Goal: Task Accomplishment & Management: Use online tool/utility

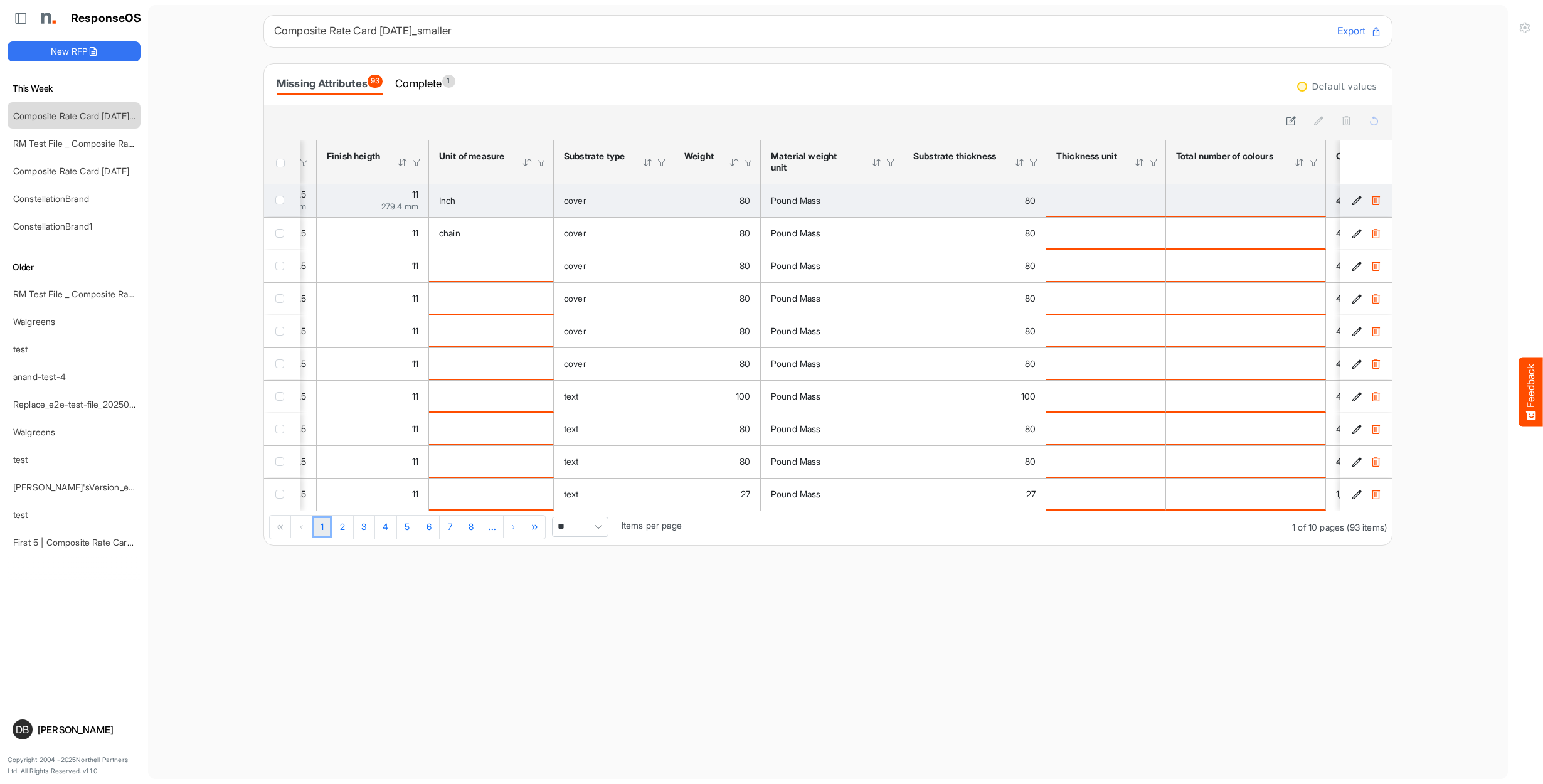
click at [1360, 200] on icon "40a7906f-1f8c-4617-9e24-33f4d0af578a is template cell Column Header" at bounding box center [1357, 200] width 10 height 10
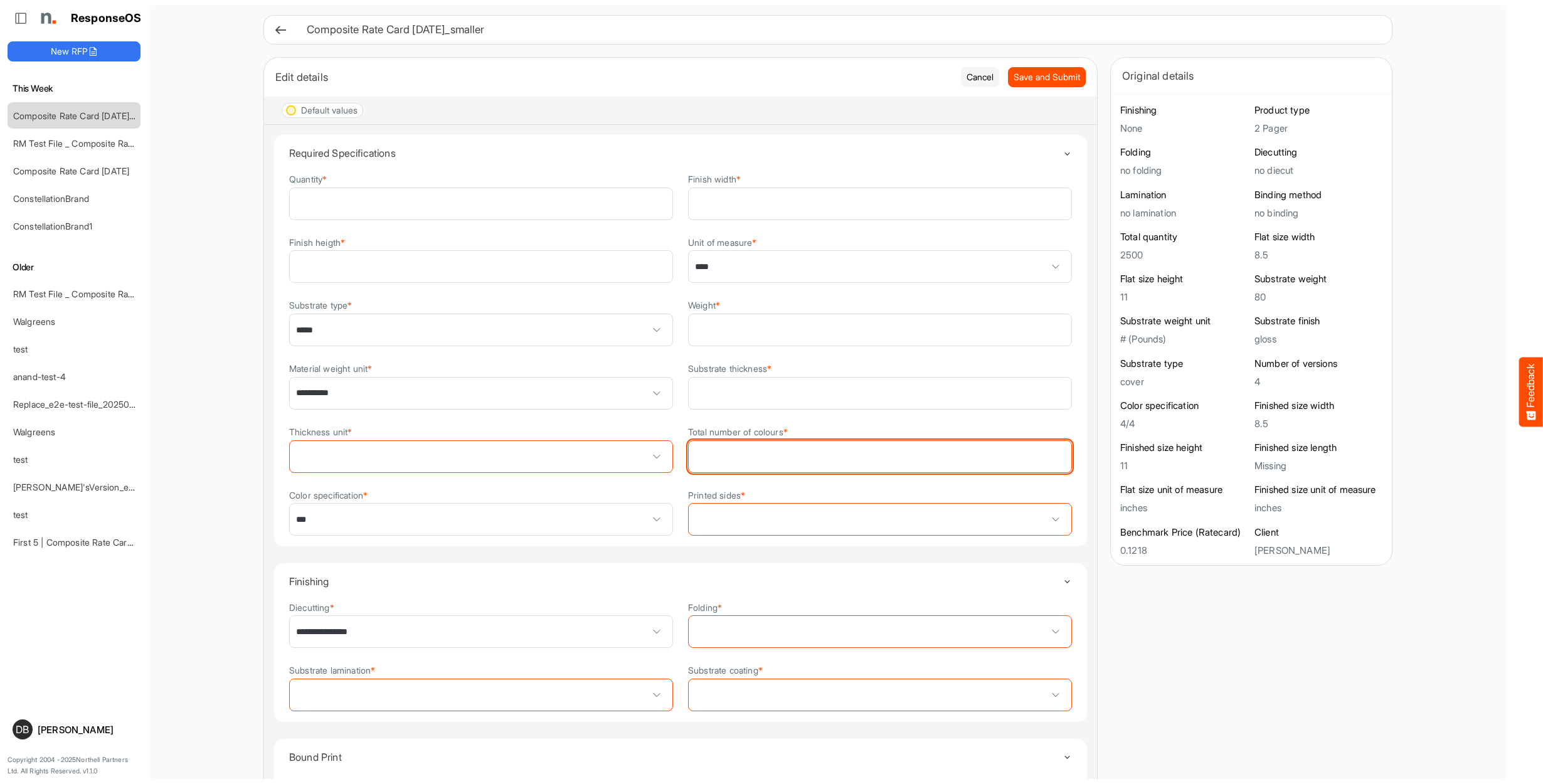
click at [994, 461] on input "Total number of colours *" at bounding box center [880, 457] width 383 height 31
type input "*"
click at [1049, 74] on span "Save and Submit" at bounding box center [1047, 77] width 67 height 14
click at [979, 78] on button "Cancel" at bounding box center [980, 77] width 39 height 20
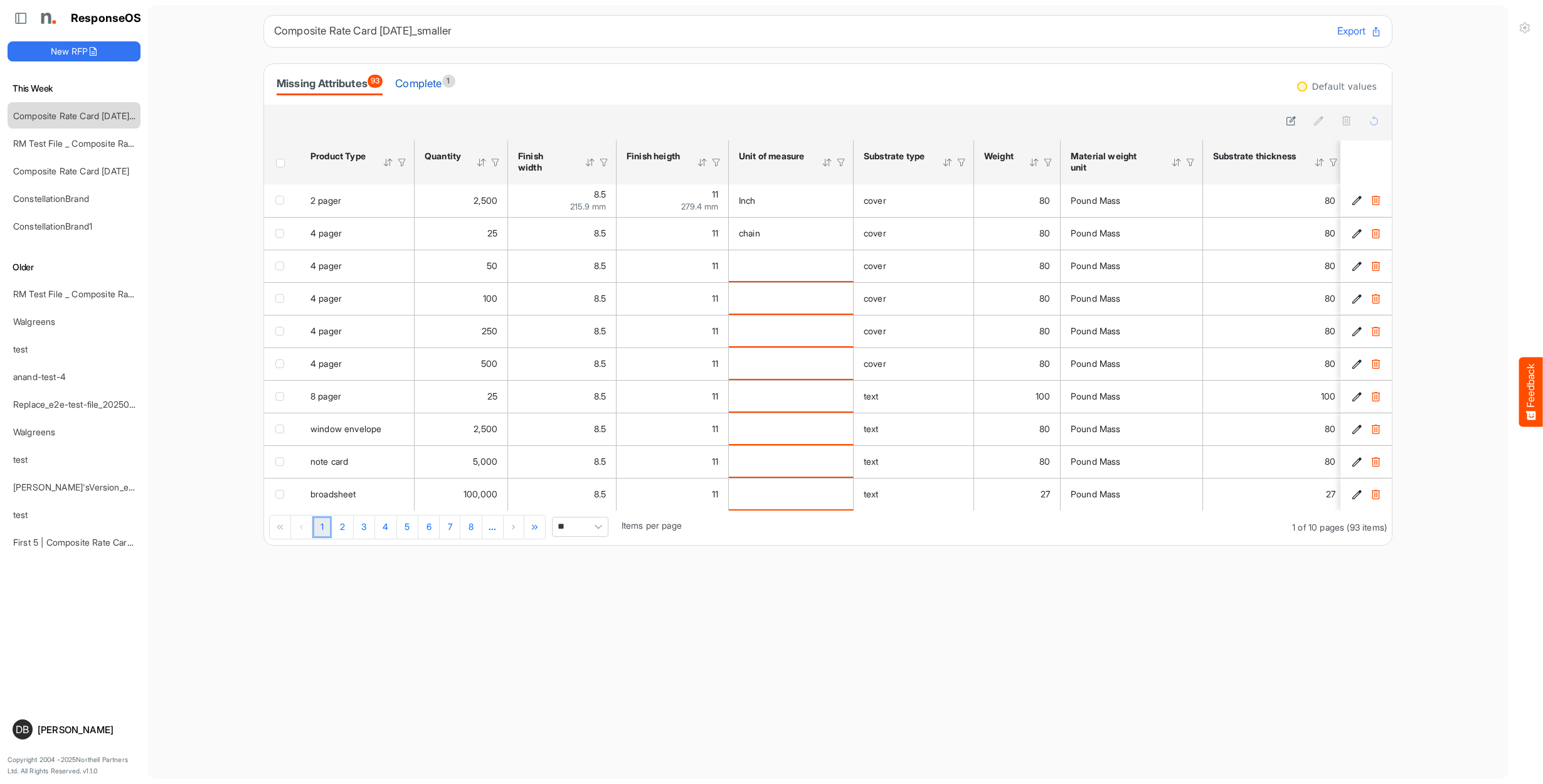
click at [445, 80] on div "Complete 1" at bounding box center [425, 84] width 59 height 18
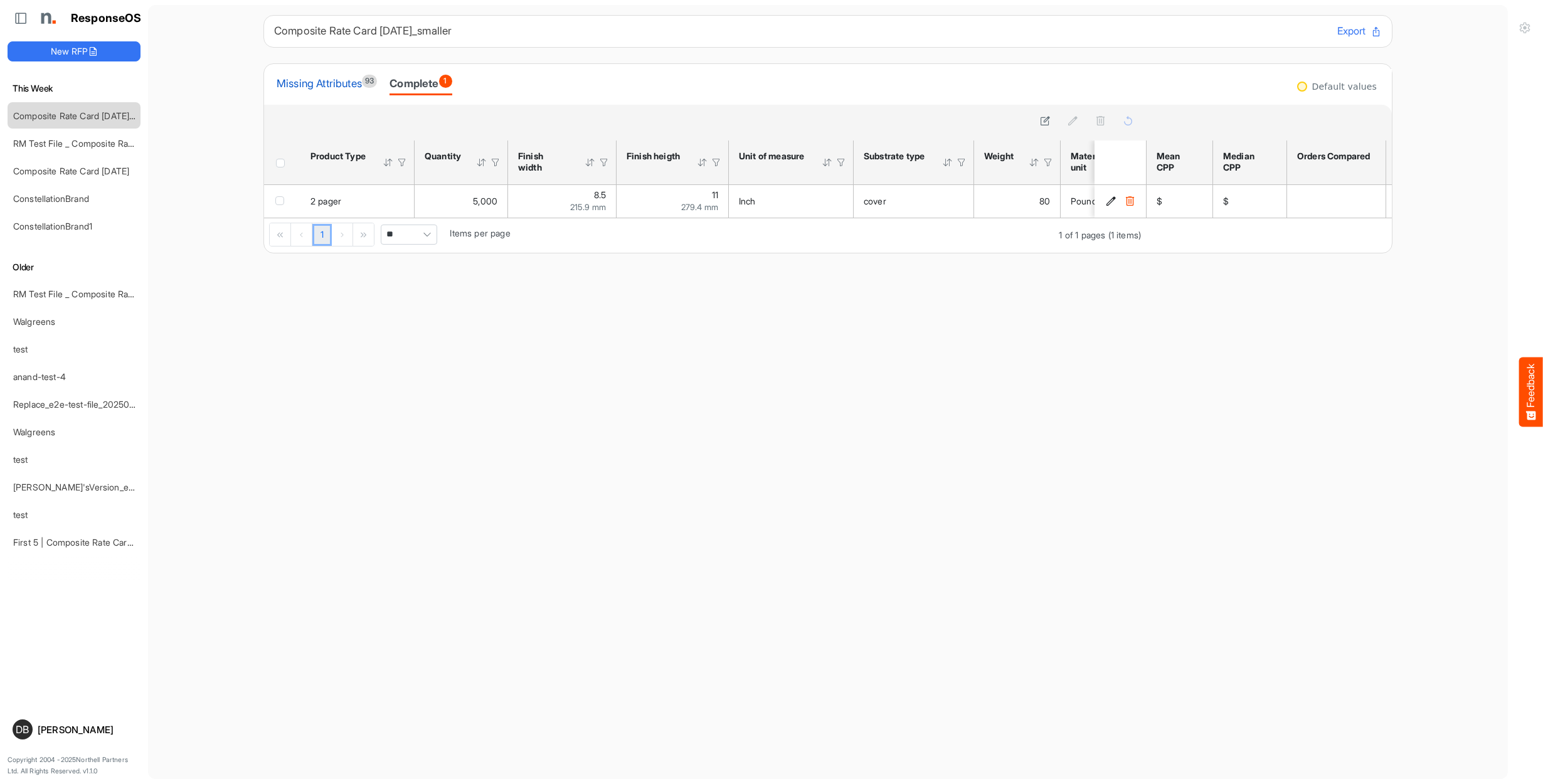
click at [289, 87] on div "Missing Attributes 93" at bounding box center [327, 84] width 101 height 18
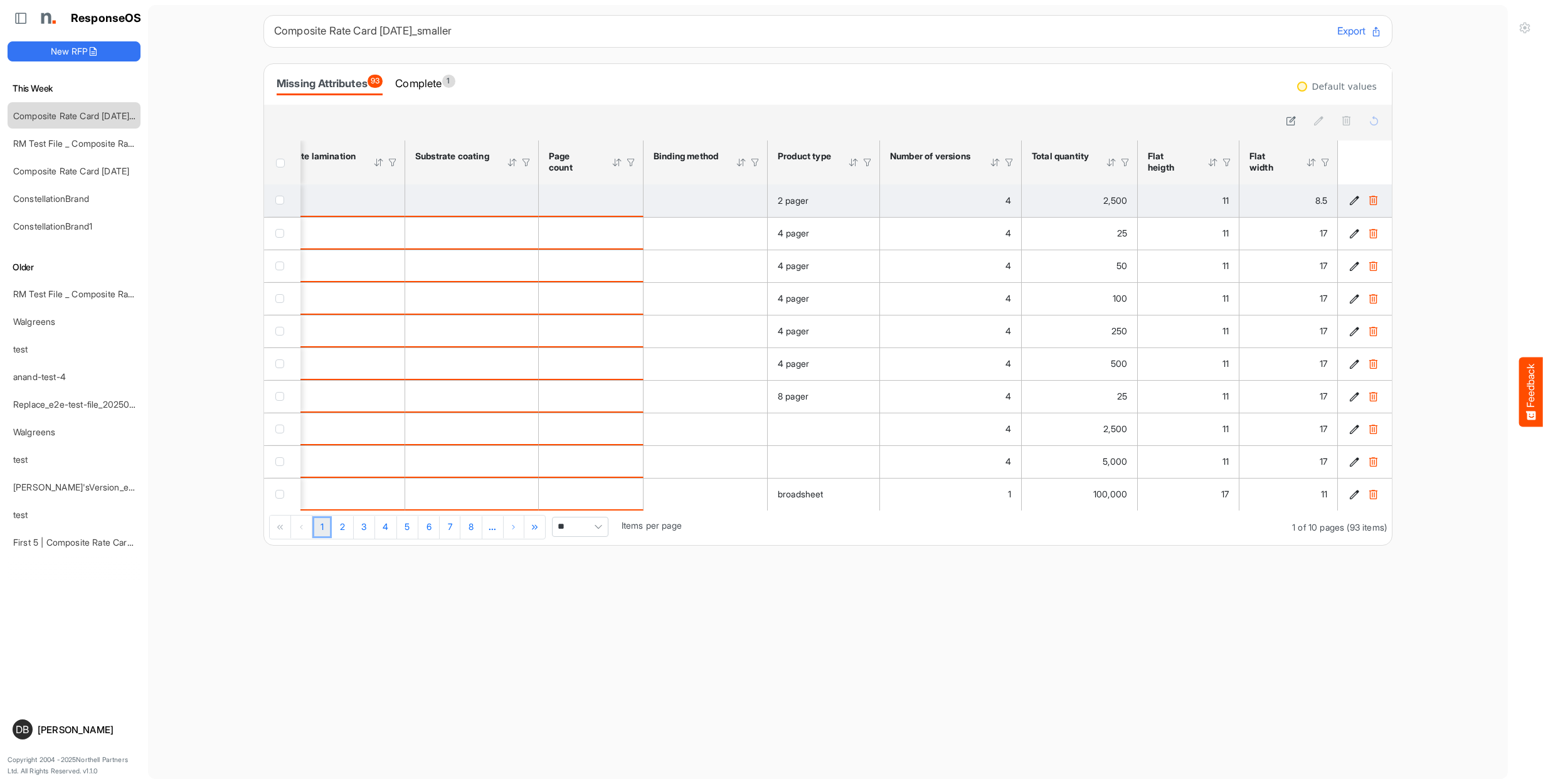
click at [1352, 200] on icon "40a7906f-1f8c-4617-9e24-33f4d0af578a is template cell Column Header" at bounding box center [1354, 200] width 10 height 10
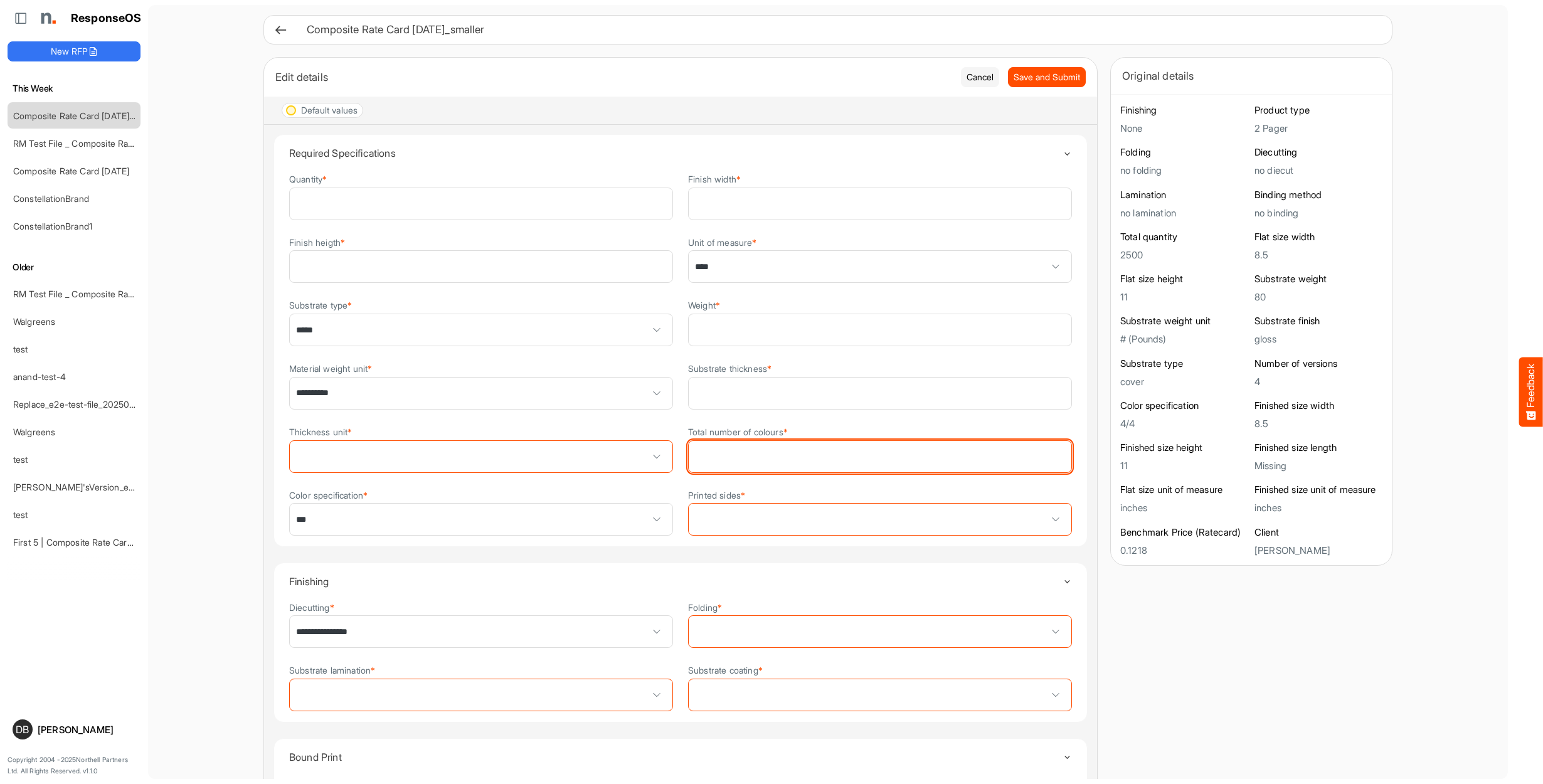
click at [894, 443] on input "Total number of colours *" at bounding box center [880, 457] width 383 height 31
type input "*"
click at [1095, 461] on div "**********" at bounding box center [680, 629] width 833 height 1007
click at [1052, 81] on span "Save and Submit" at bounding box center [1047, 77] width 67 height 14
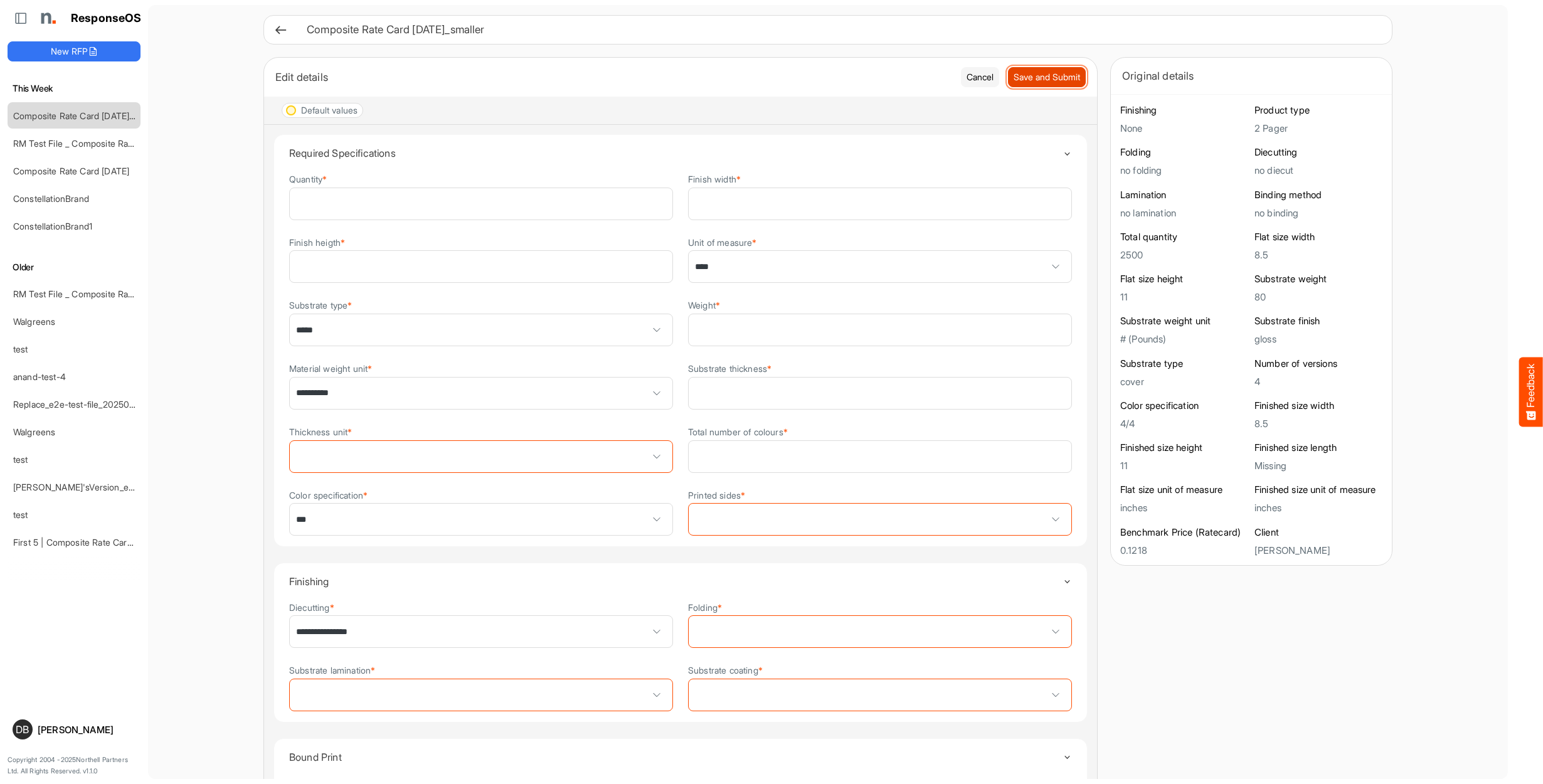
click at [1052, 81] on span "Save and Submit" at bounding box center [1047, 77] width 67 height 14
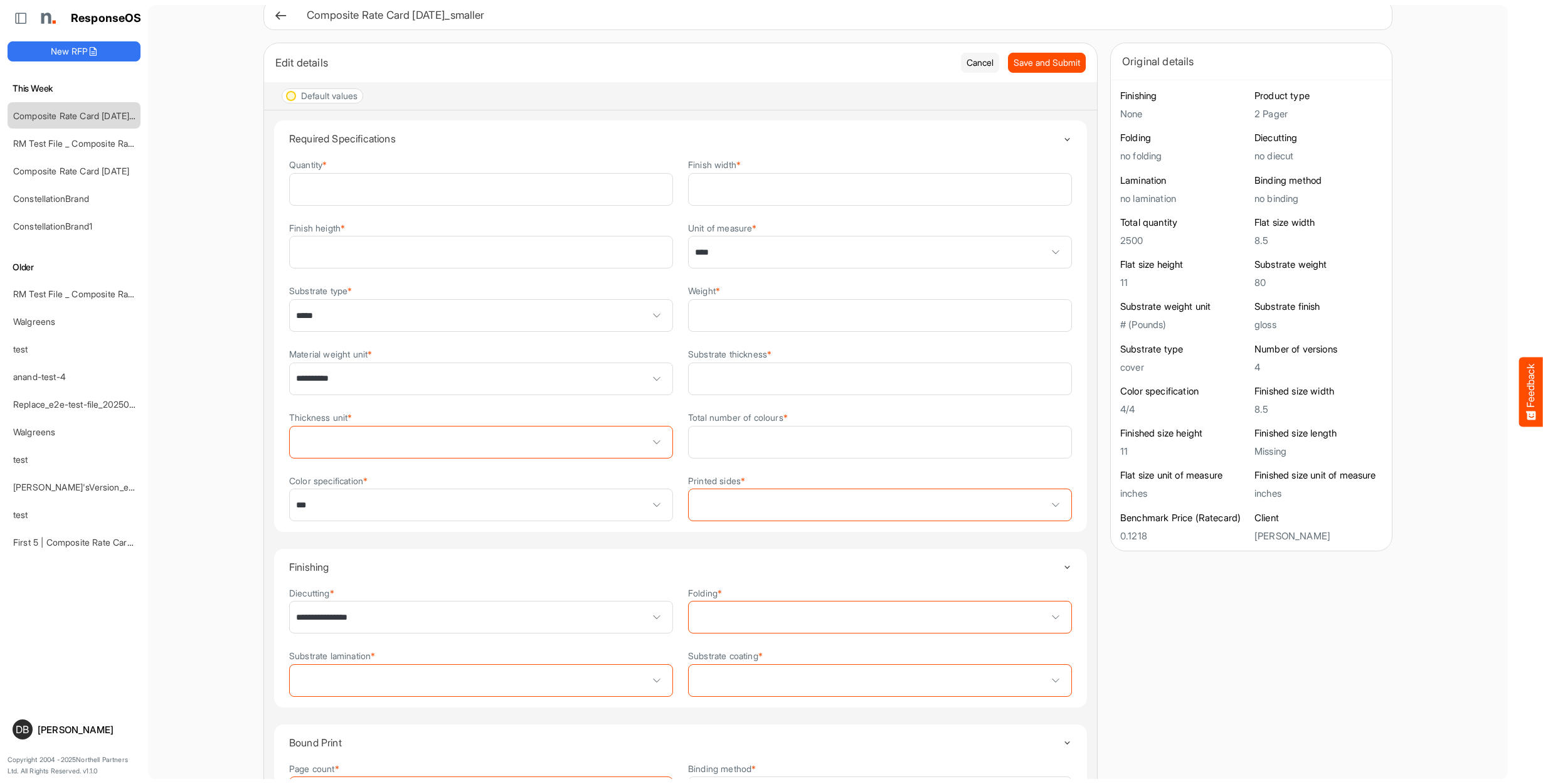
scroll to position [14, 0]
click at [284, 14] on icon at bounding box center [281, 16] width 13 height 13
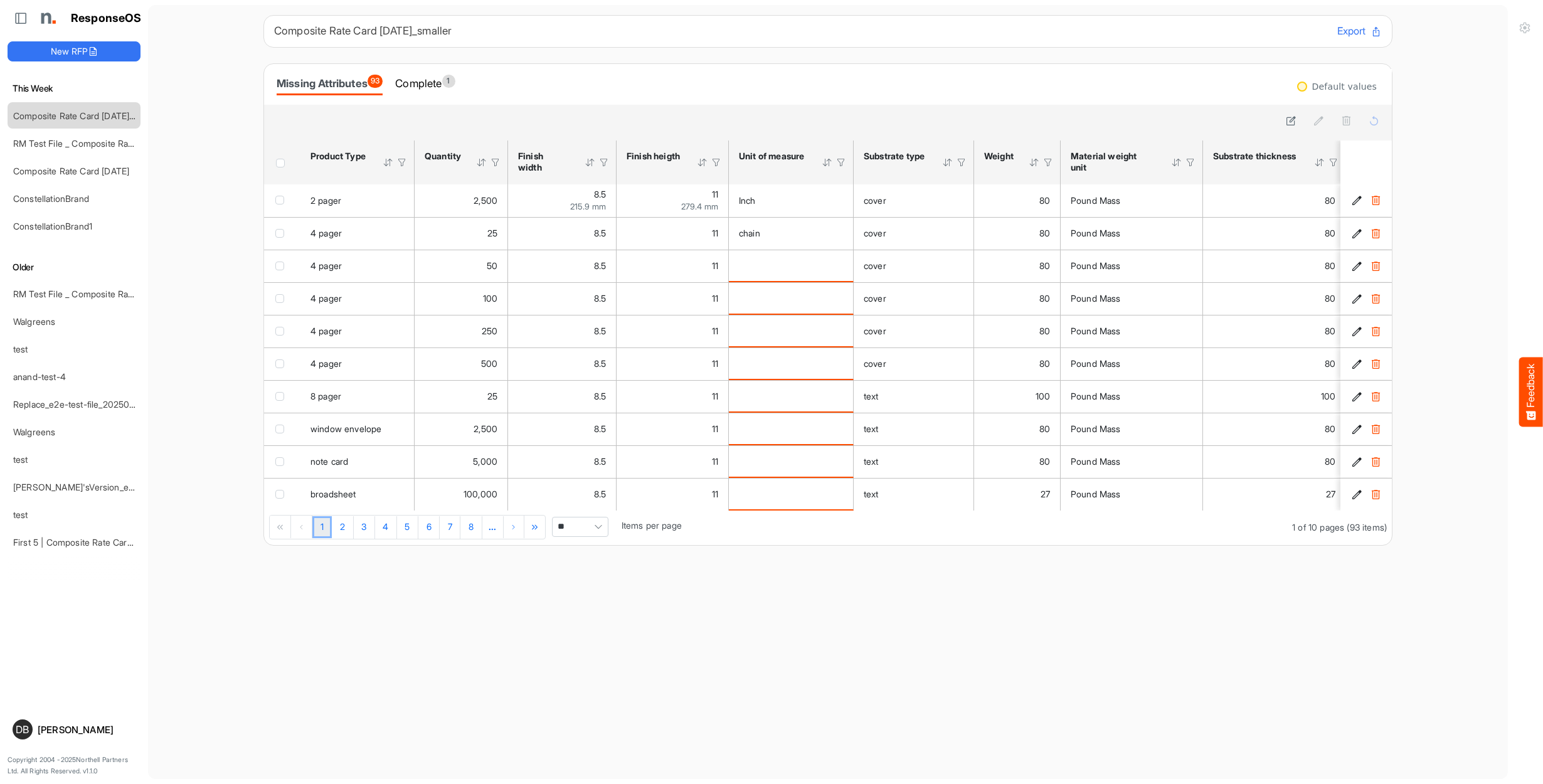
click at [1353, 202] on icon "40a7906f-1f8c-4617-9e24-33f4d0af578a is template cell Column Header" at bounding box center [1357, 200] width 10 height 10
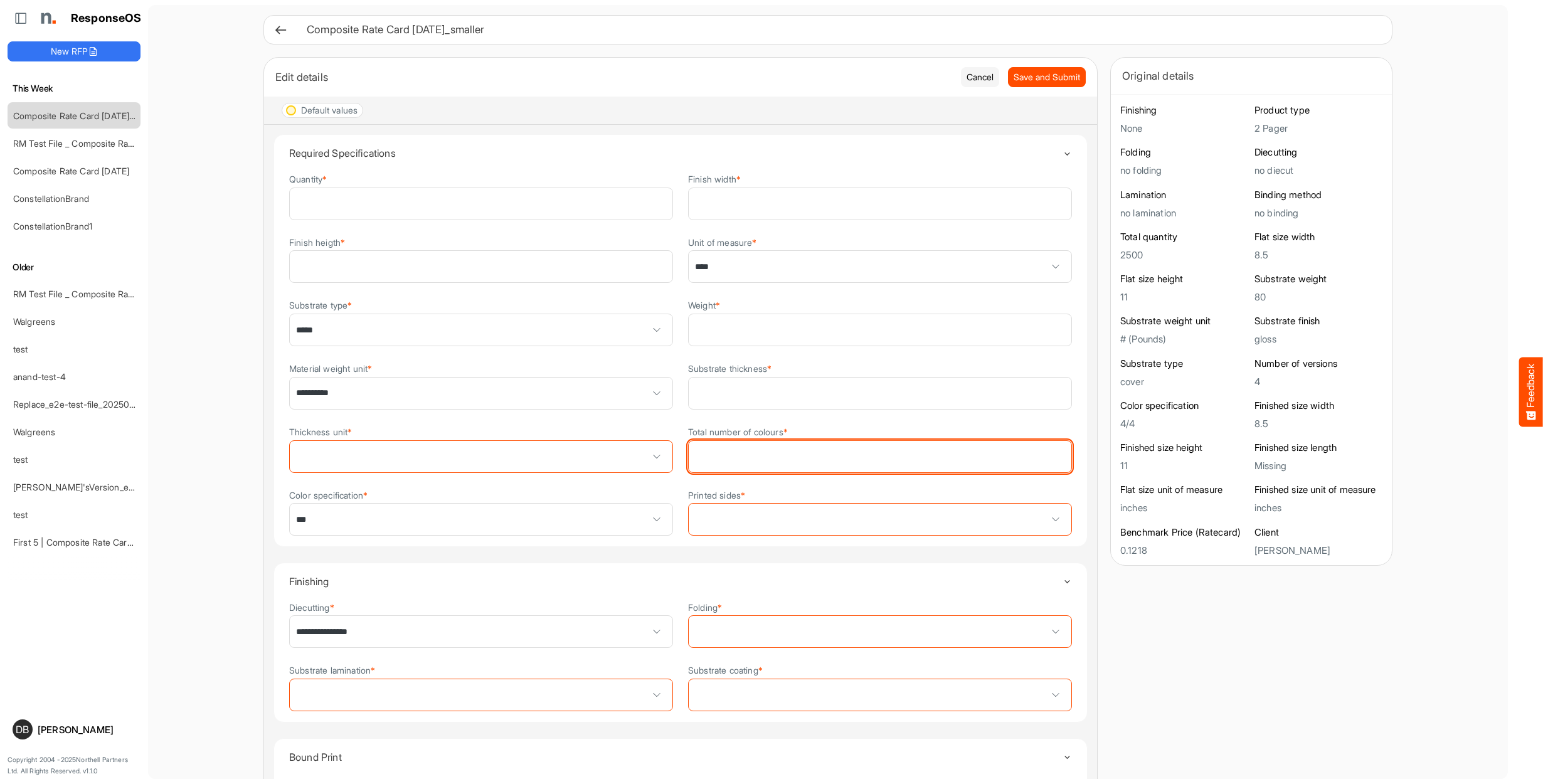
click at [842, 443] on input "Total number of colours *" at bounding box center [880, 457] width 383 height 31
type input "*"
click at [1032, 73] on span "Save and Submit" at bounding box center [1047, 77] width 67 height 14
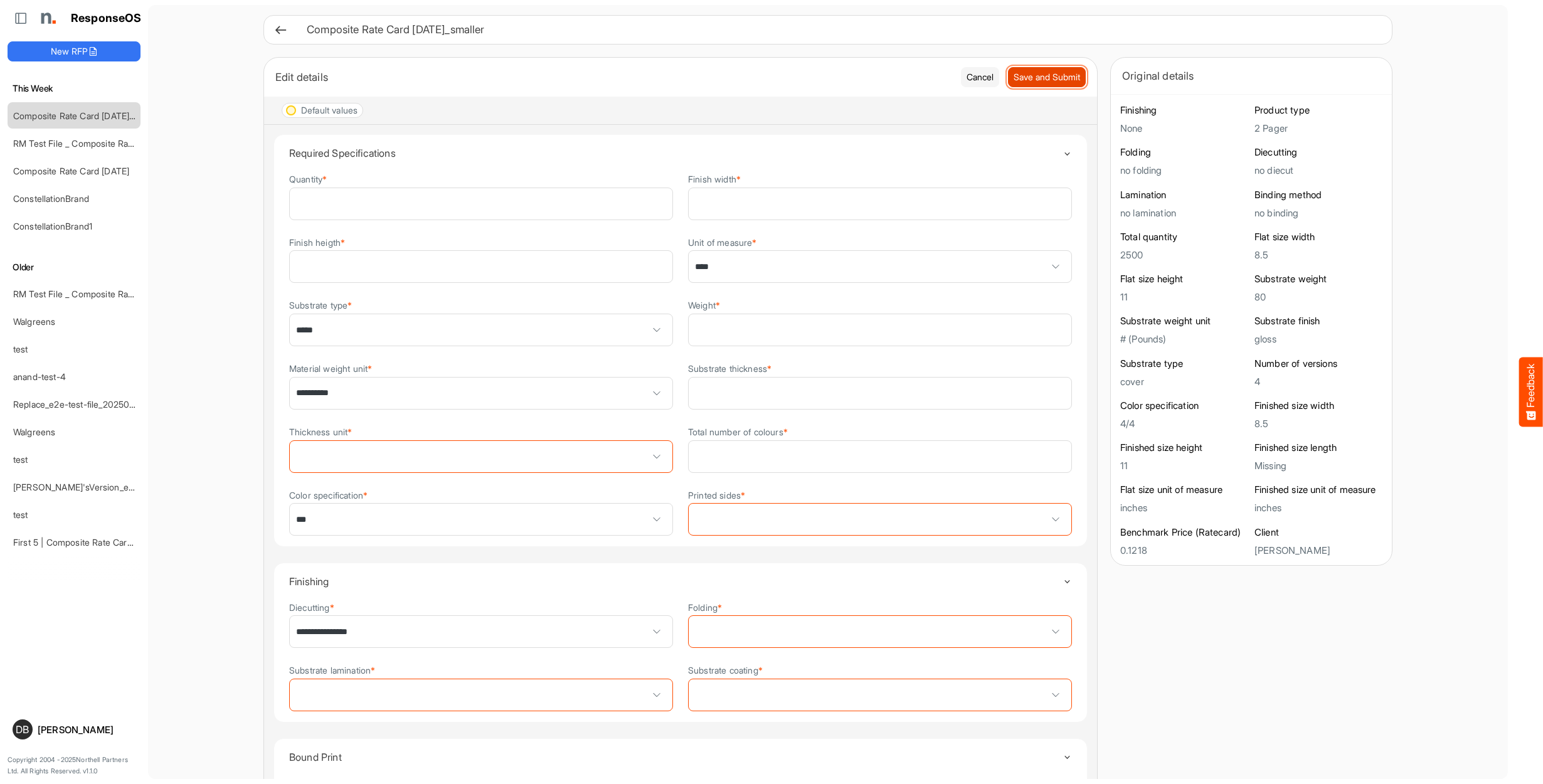
click at [1032, 73] on span "Save and Submit" at bounding box center [1047, 77] width 67 height 14
click at [281, 30] on icon at bounding box center [281, 30] width 13 height 13
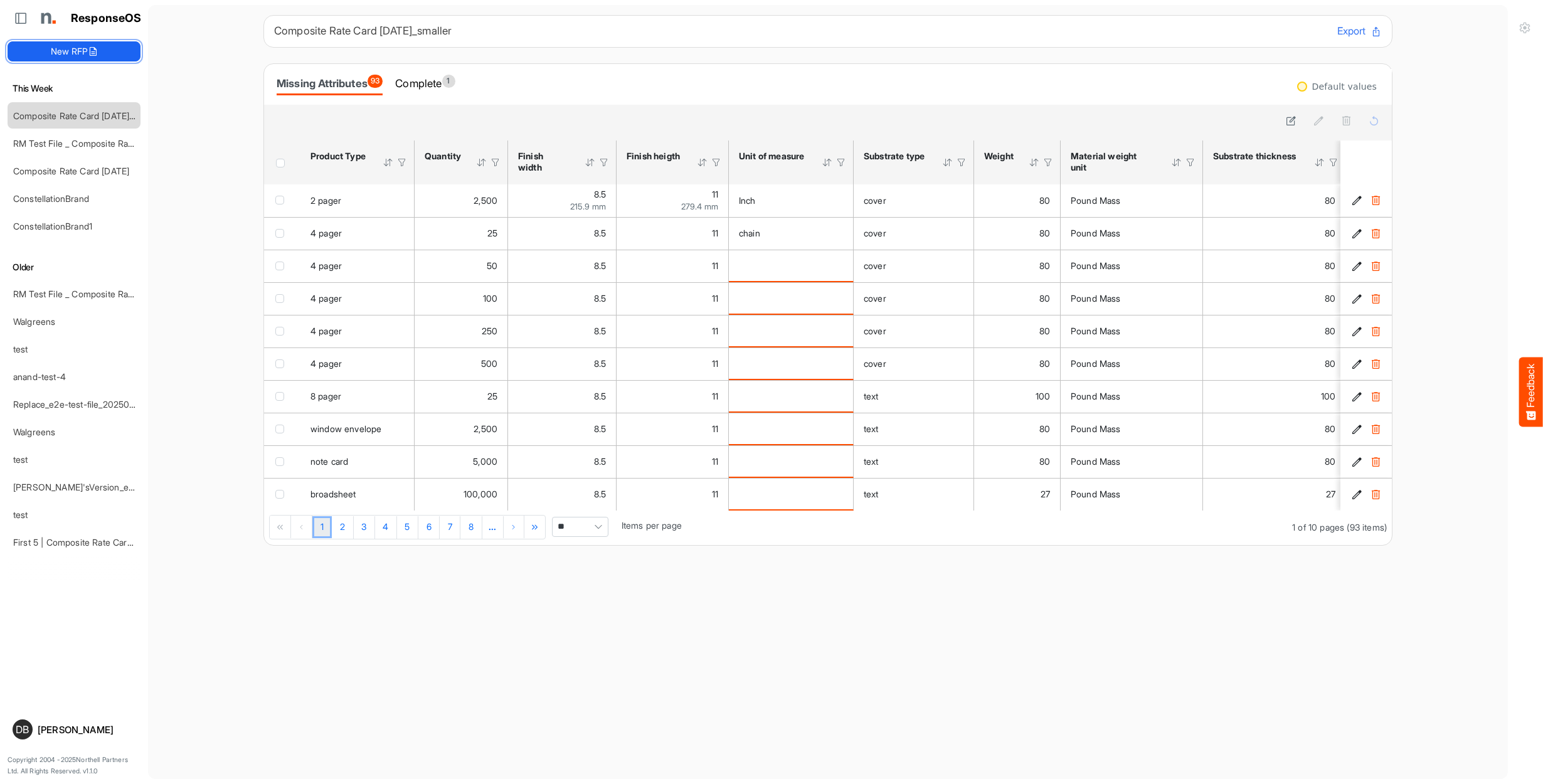
click at [47, 48] on button "New RFP" at bounding box center [74, 51] width 133 height 20
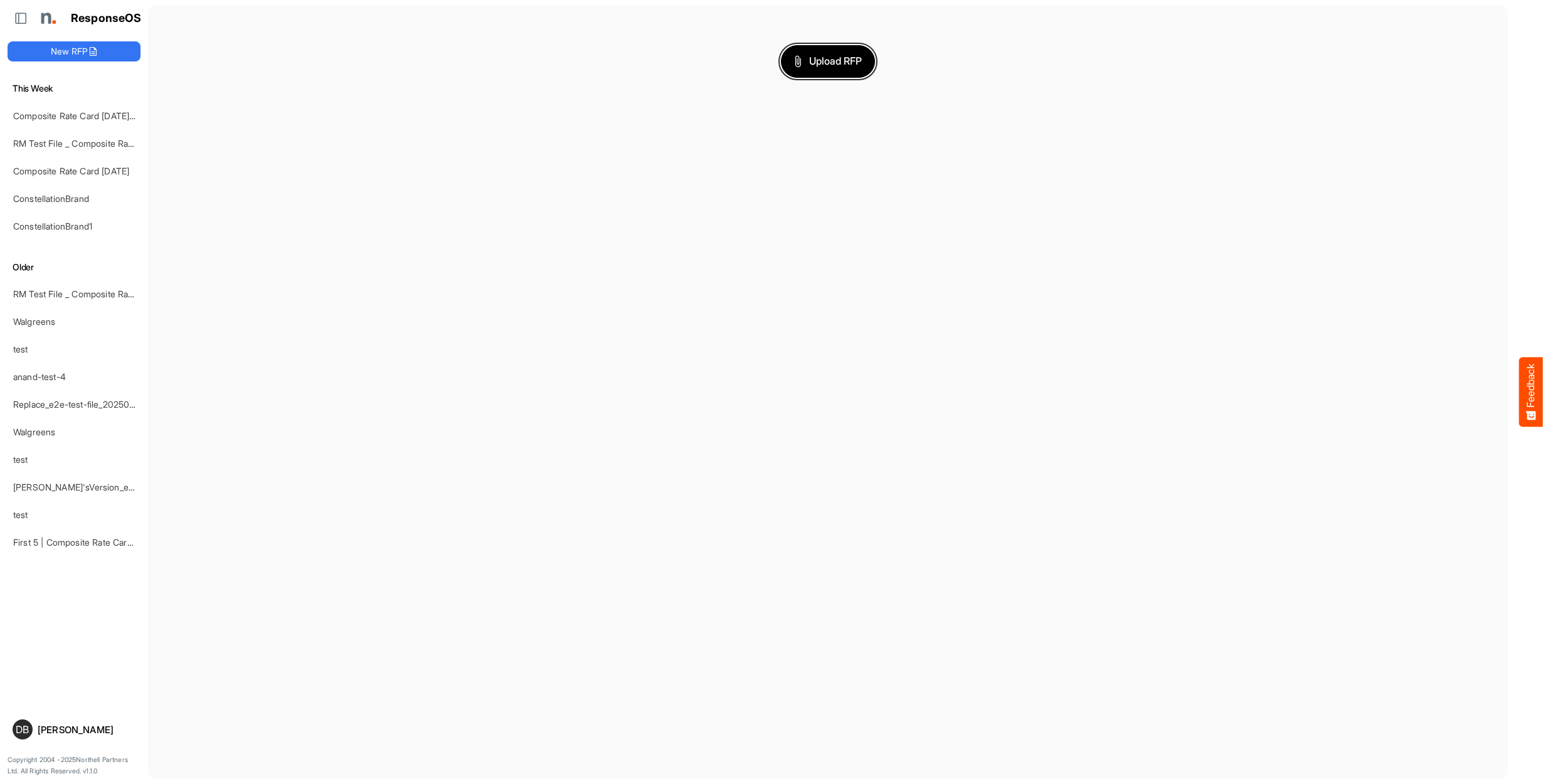
click at [840, 68] on span "Upload RFP" at bounding box center [827, 61] width 67 height 16
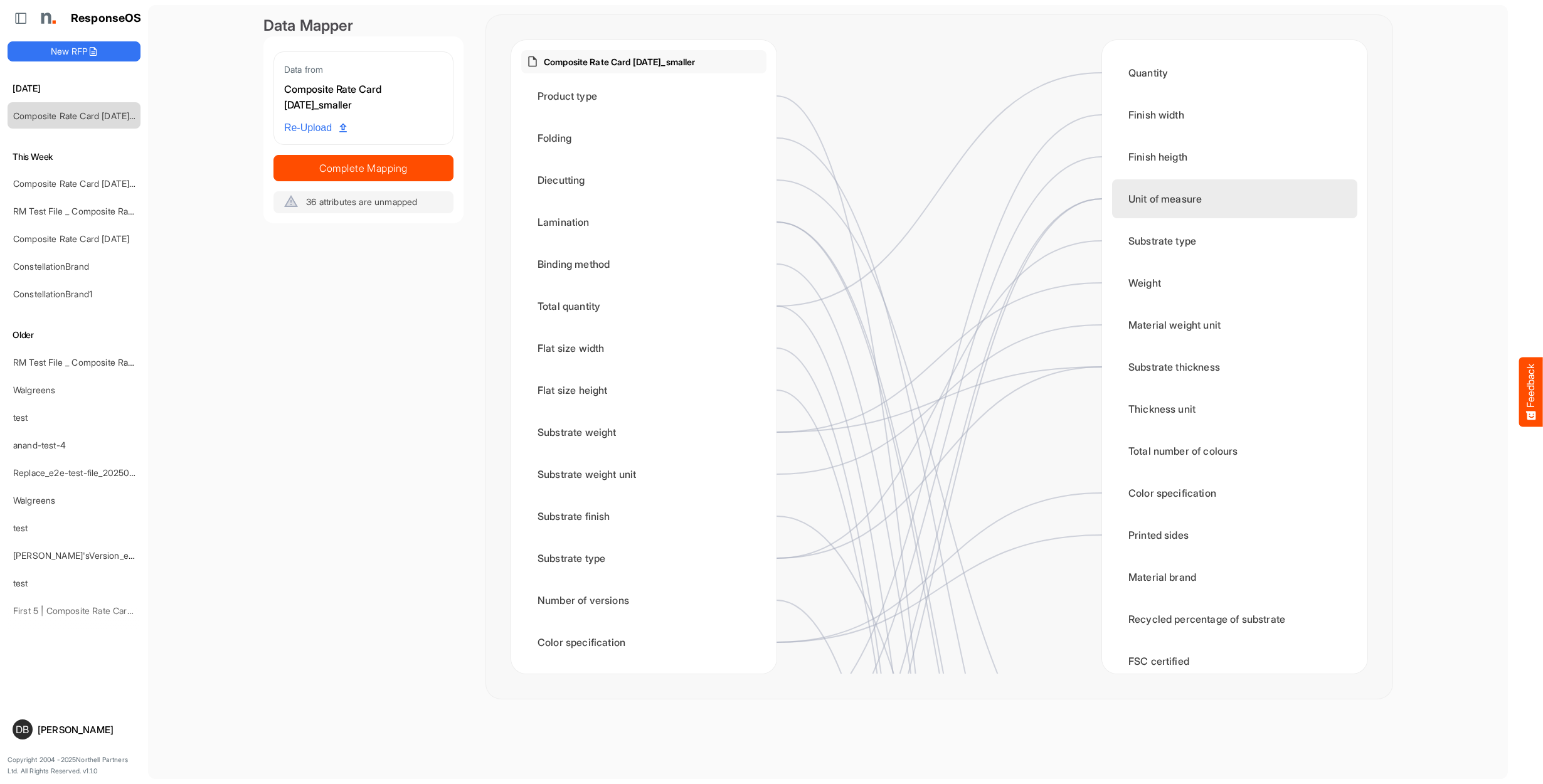
click at [1166, 202] on div "Unit of measure" at bounding box center [1234, 198] width 245 height 39
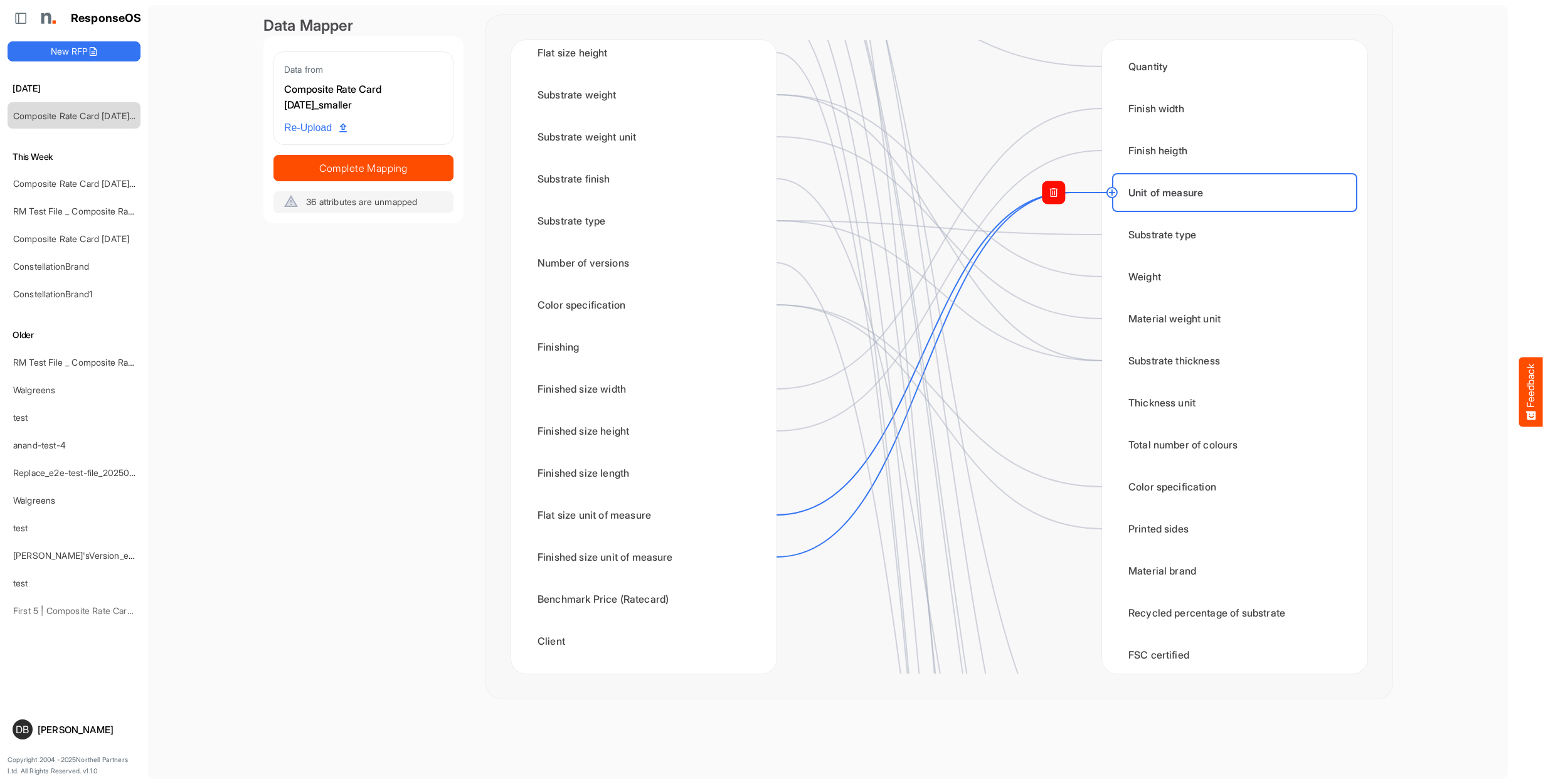
click at [1059, 195] on rect at bounding box center [1054, 192] width 22 height 22
click at [781, 558] on circle at bounding box center [777, 557] width 15 height 15
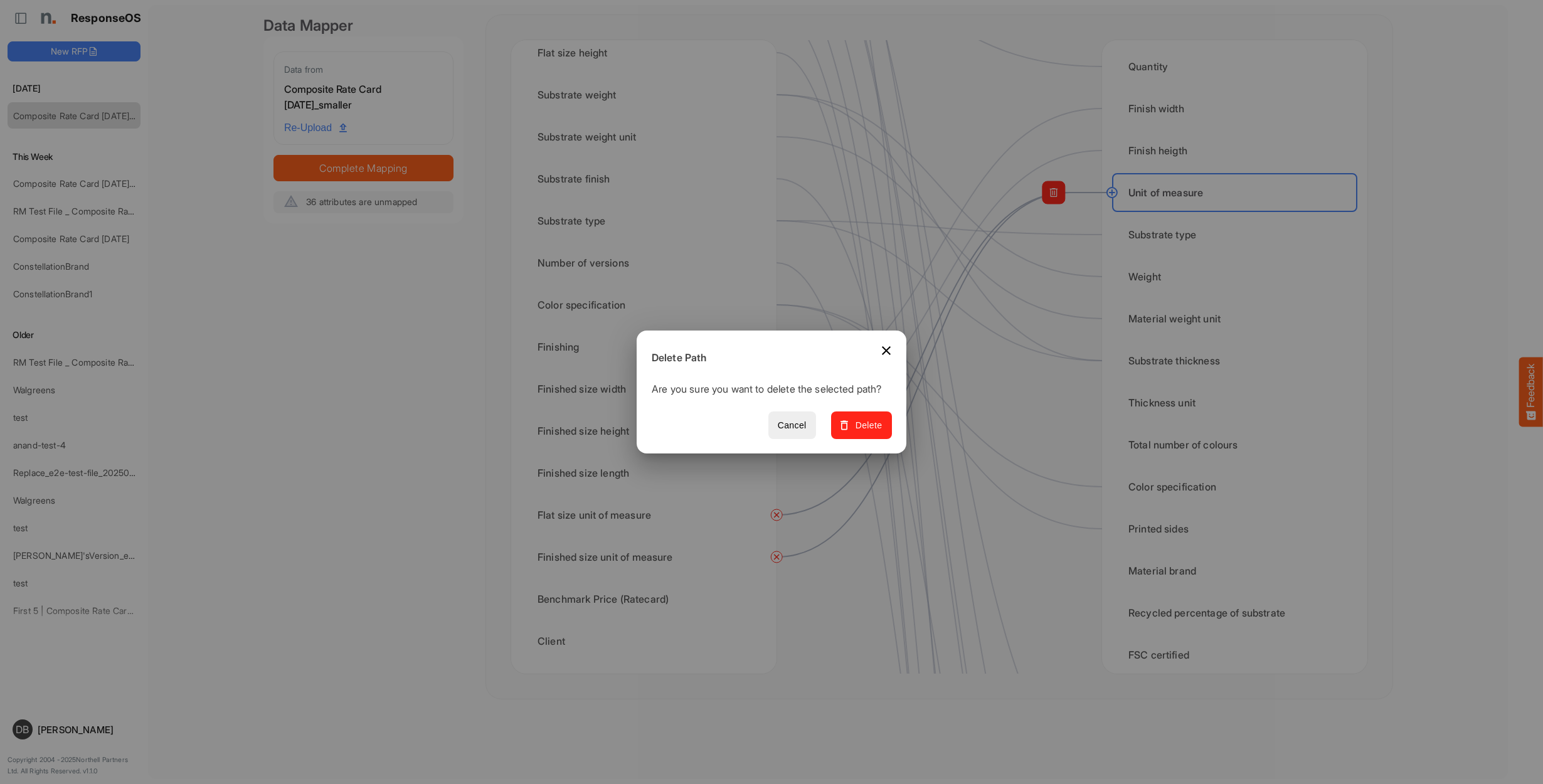
click at [878, 433] on span "Delete" at bounding box center [861, 425] width 42 height 16
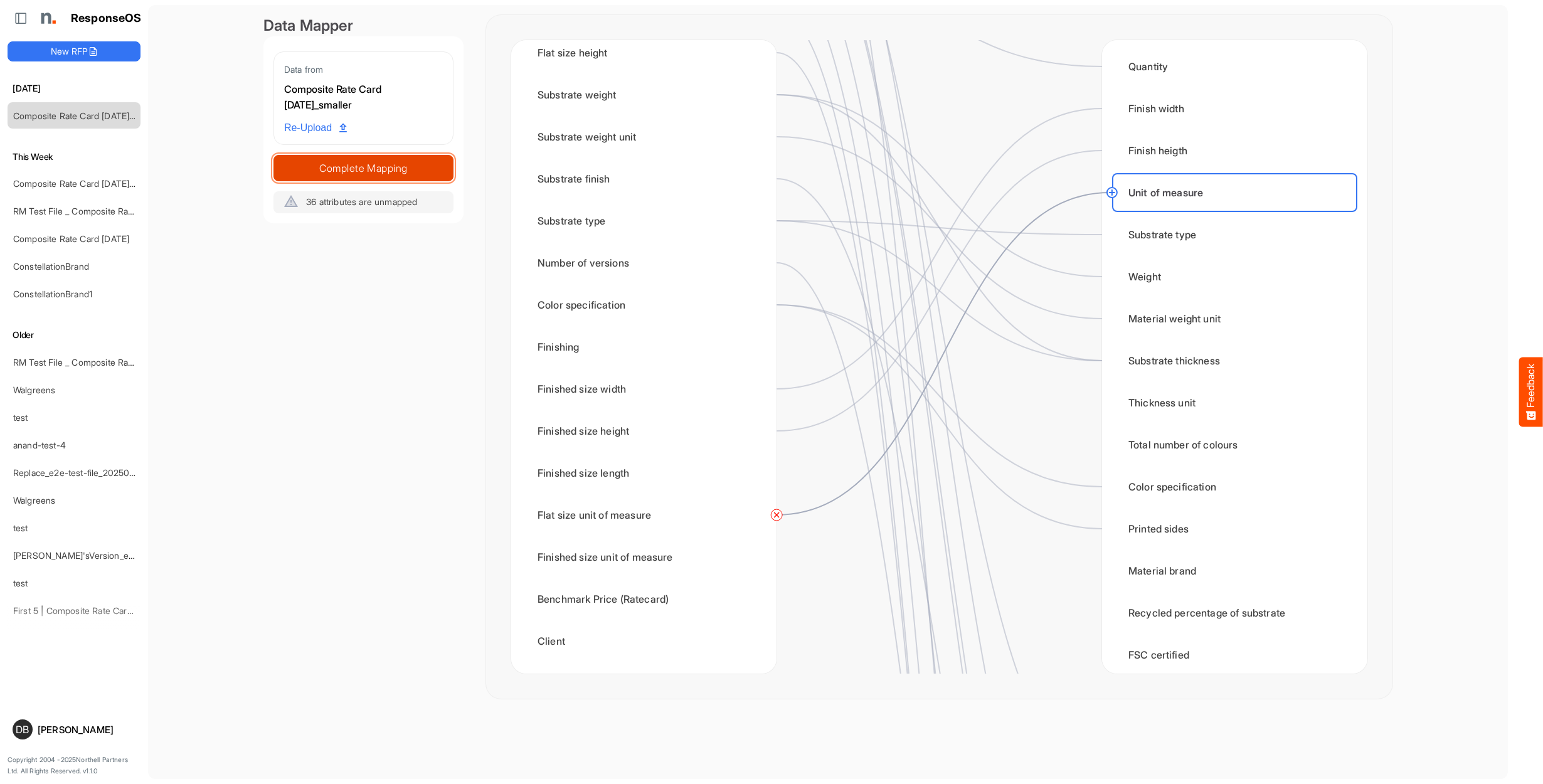
click at [378, 162] on span "Complete Mapping" at bounding box center [363, 168] width 178 height 18
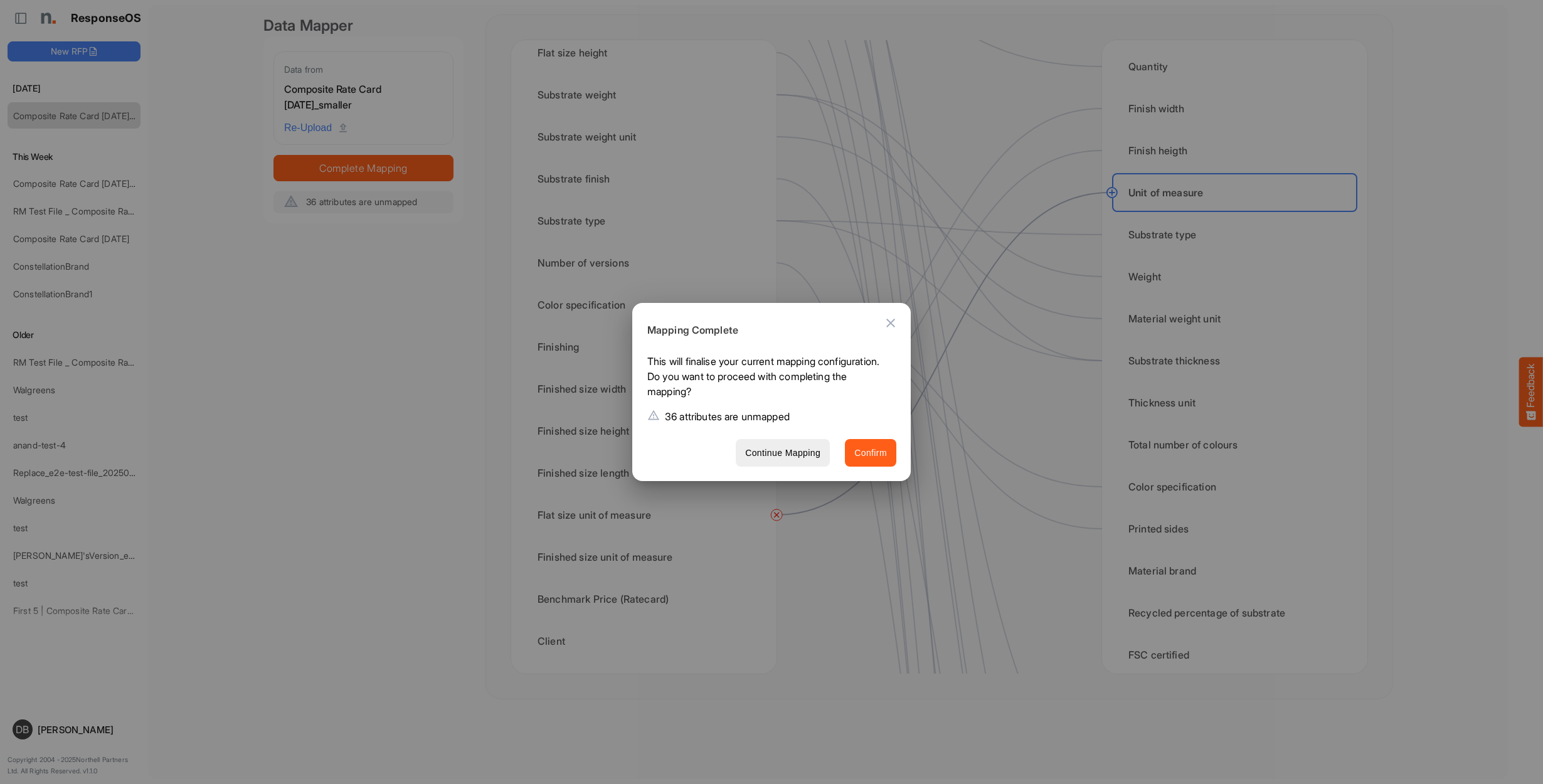
click at [873, 458] on span "Confirm" at bounding box center [871, 452] width 33 height 16
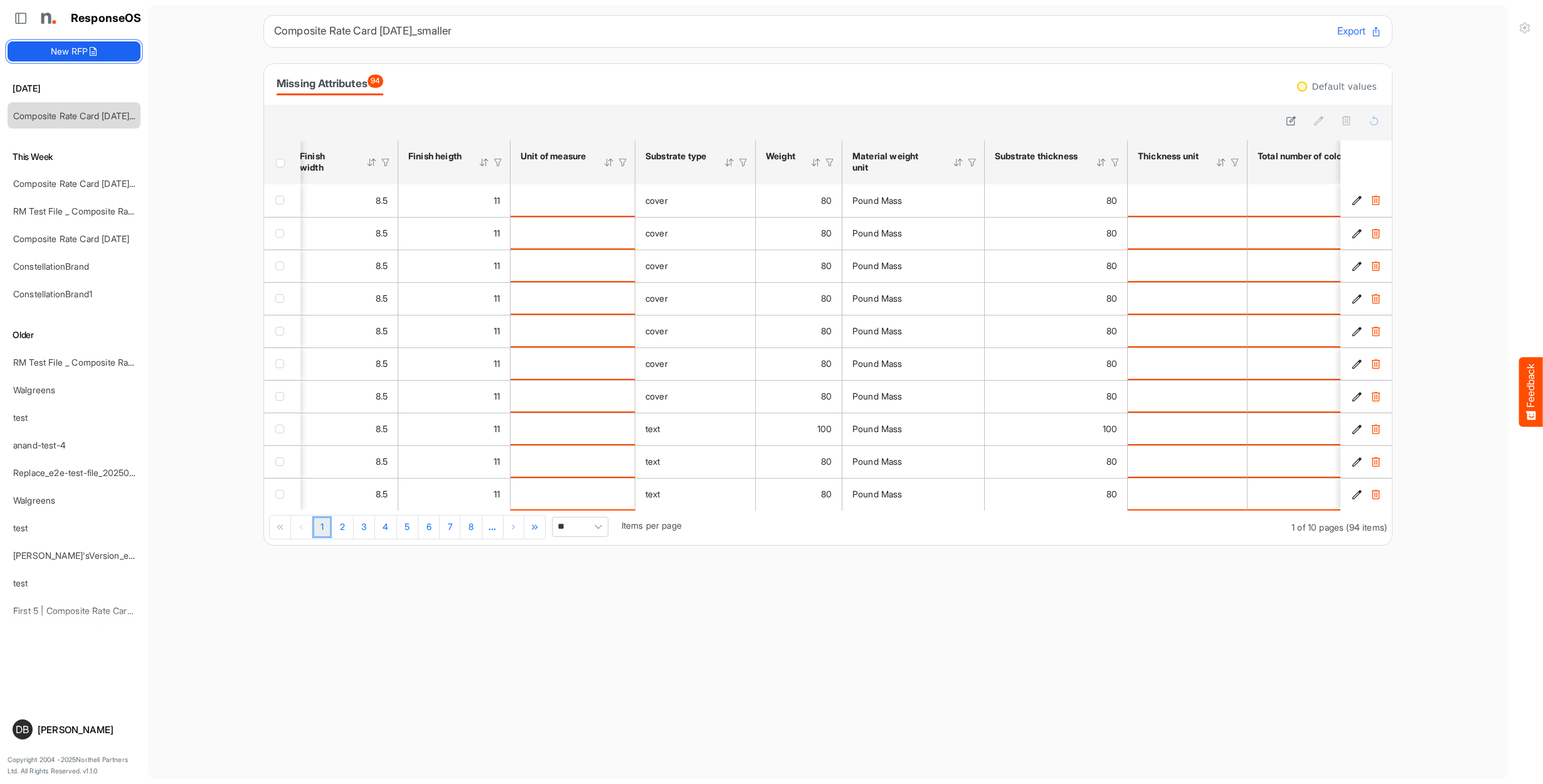
click at [97, 52] on icon at bounding box center [93, 52] width 10 height 10
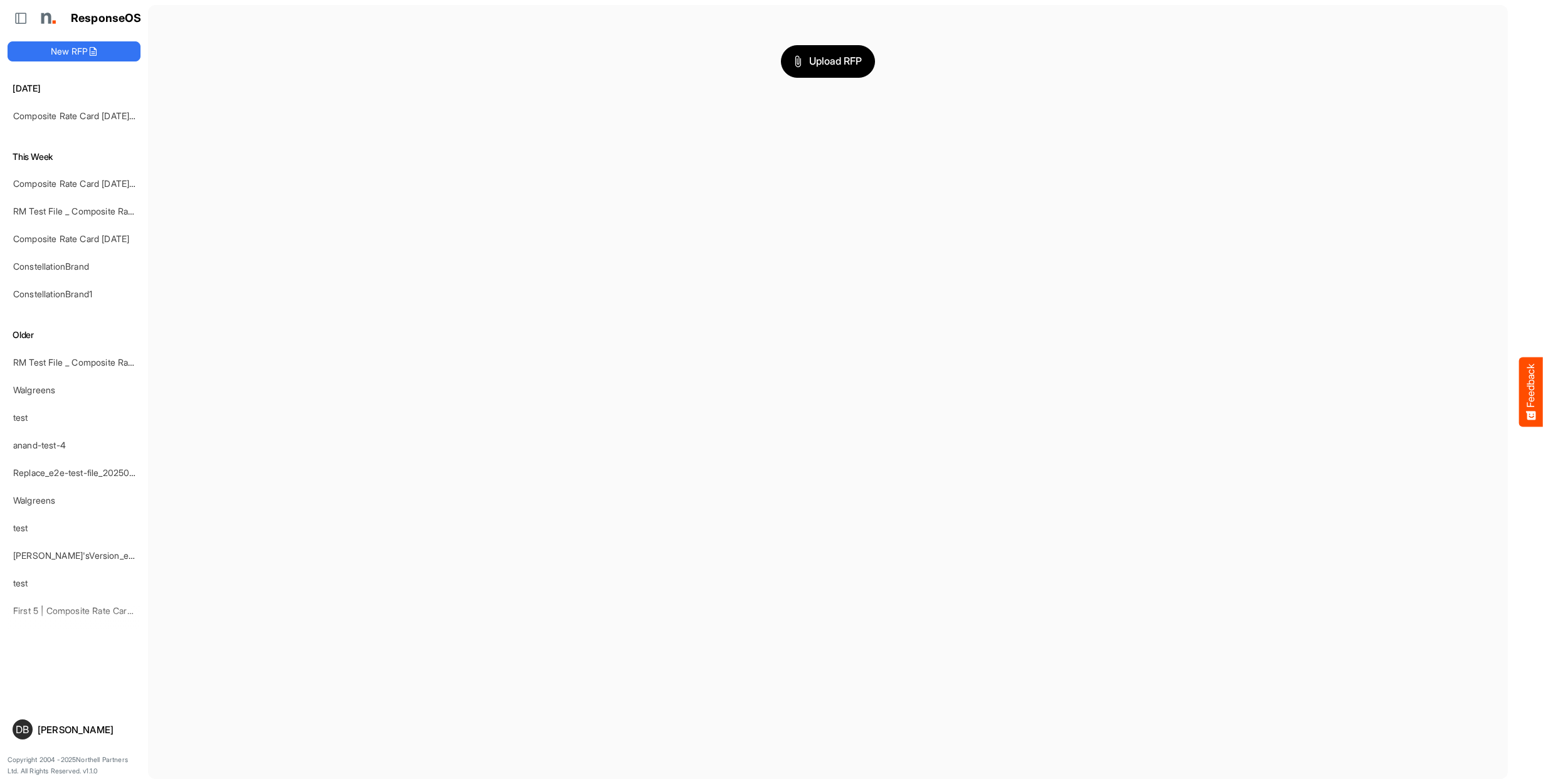
click at [843, 84] on div "Upload RFP" at bounding box center [828, 61] width 1129 height 93
click at [826, 69] on button "Upload RFP" at bounding box center [828, 61] width 94 height 33
